Goal: Task Accomplishment & Management: Manage account settings

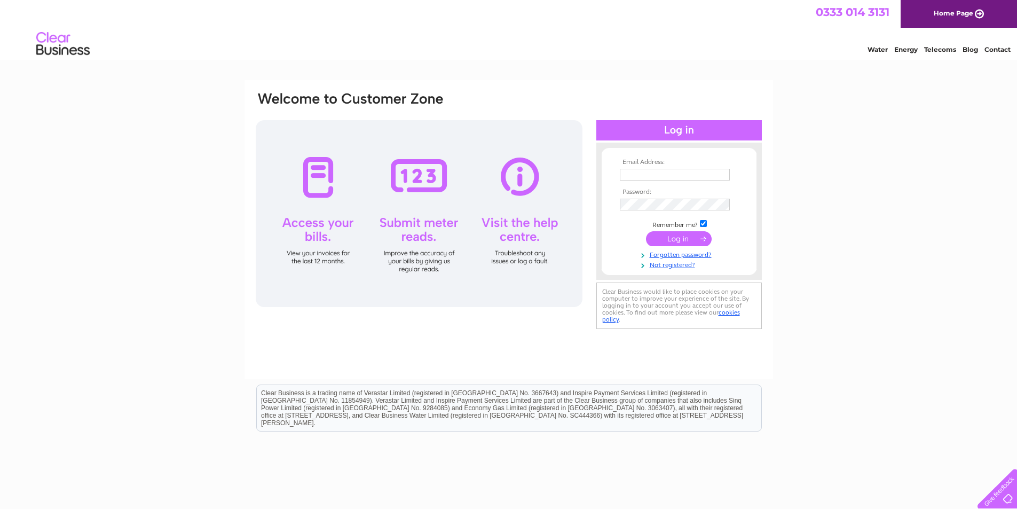
click at [640, 174] on input "text" at bounding box center [675, 175] width 110 height 12
type input "[EMAIL_ADDRESS][DOMAIN_NAME]"
click at [674, 239] on input "submit" at bounding box center [679, 238] width 66 height 15
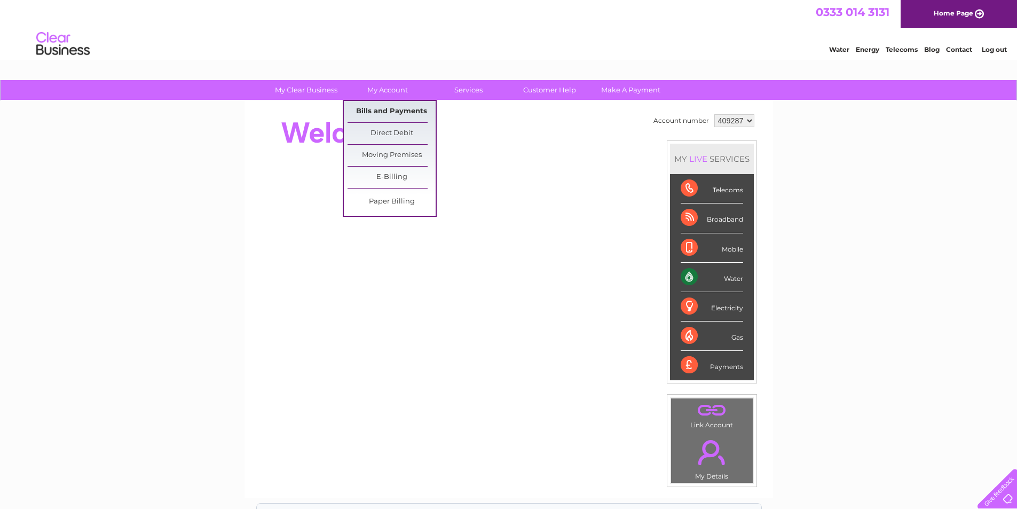
click at [392, 112] on link "Bills and Payments" at bounding box center [392, 111] width 88 height 21
click at [407, 109] on link "Bills and Payments" at bounding box center [392, 111] width 88 height 21
